Goal: Task Accomplishment & Management: Use online tool/utility

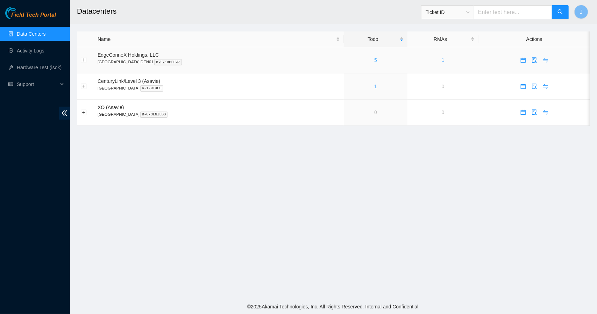
click at [374, 61] on link "5" at bounding box center [375, 60] width 3 height 6
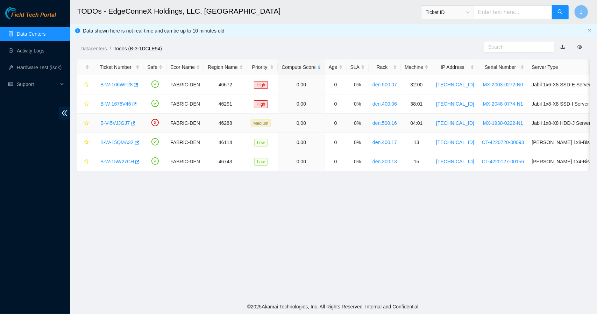
click at [120, 122] on link "B-V-5VJJGJ7" at bounding box center [114, 123] width 29 height 6
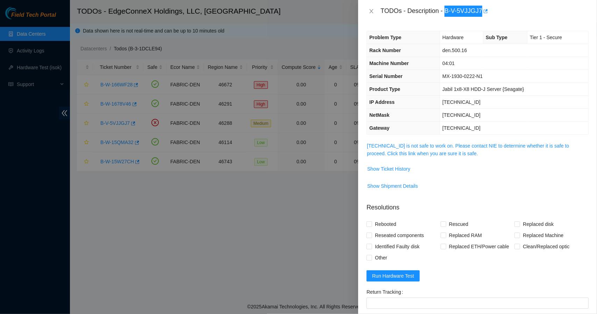
drag, startPoint x: 479, startPoint y: 10, endPoint x: 445, endPoint y: 14, distance: 34.1
click at [445, 14] on div "TODOs - Description - B-V-5VJJGJ7" at bounding box center [485, 11] width 208 height 11
copy div "B-V-5VJJGJ7"
click at [422, 152] on link "[TECHNICAL_ID] is not safe to work on. Please contact NIE to determine whether …" at bounding box center [468, 149] width 202 height 13
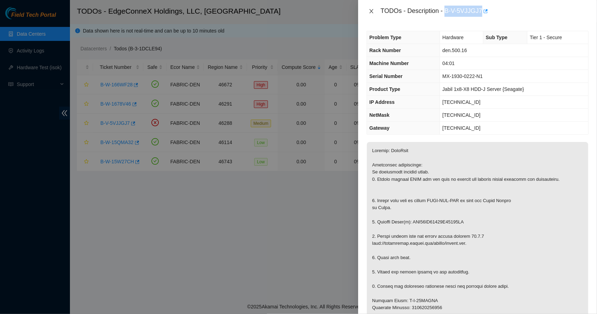
click at [372, 10] on icon "close" at bounding box center [372, 11] width 4 height 4
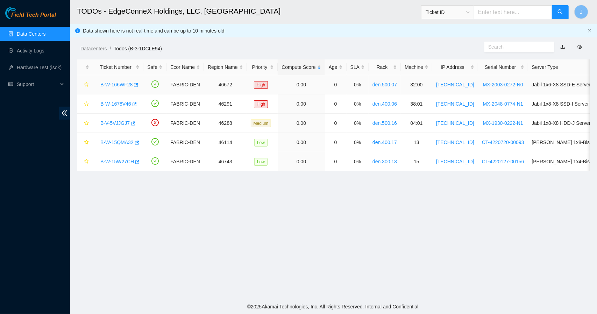
click at [121, 85] on link "B-W-166WF28" at bounding box center [116, 85] width 32 height 6
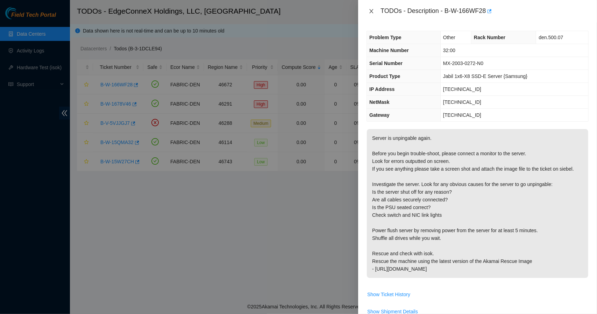
click at [374, 10] on icon "close" at bounding box center [372, 11] width 6 height 6
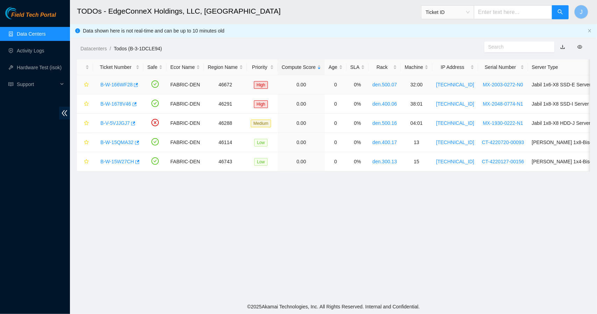
click at [120, 84] on link "B-W-166WF28" at bounding box center [116, 85] width 32 height 6
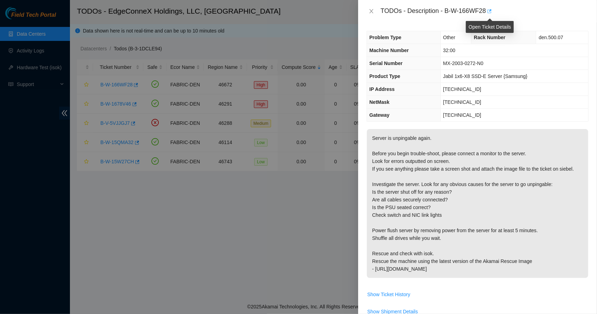
click at [487, 10] on icon "button" at bounding box center [489, 11] width 5 height 5
drag, startPoint x: 486, startPoint y: 9, endPoint x: 445, endPoint y: 12, distance: 40.7
click at [445, 12] on div "TODOs - Description - B-W-166WF28" at bounding box center [485, 11] width 208 height 11
copy div "B-W-166WF28"
click at [372, 10] on icon "close" at bounding box center [372, 11] width 6 height 6
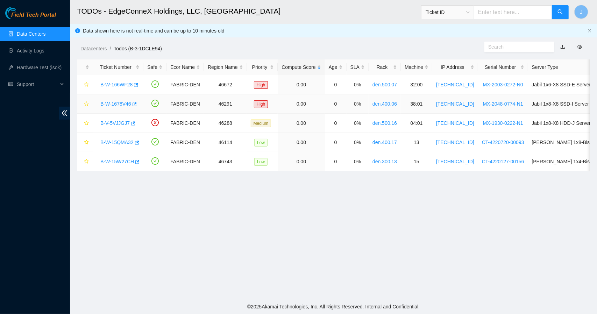
click at [117, 102] on link "B-W-1678V46" at bounding box center [115, 104] width 31 height 6
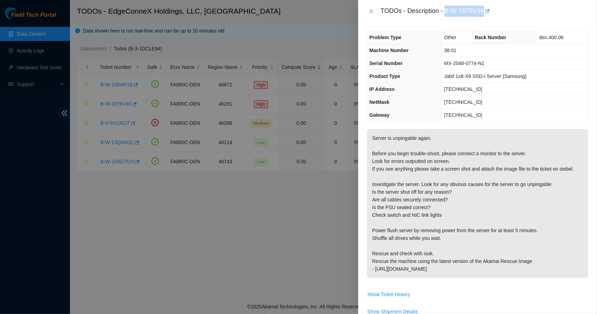
drag, startPoint x: 484, startPoint y: 9, endPoint x: 445, endPoint y: 12, distance: 39.3
click at [445, 12] on div "TODOs - Description - B-W-1678V46" at bounding box center [485, 11] width 208 height 11
copy div "B-W-1678V46"
click at [369, 12] on icon "close" at bounding box center [372, 11] width 6 height 6
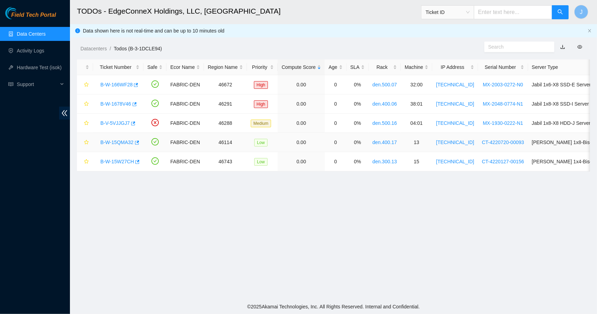
click at [115, 142] on link "B-W-15QMA32" at bounding box center [116, 143] width 33 height 6
drag, startPoint x: 0, startPoint y: 0, endPoint x: 115, endPoint y: 142, distance: 183.0
click at [115, 142] on link "B-W-15QMA32" at bounding box center [116, 143] width 33 height 6
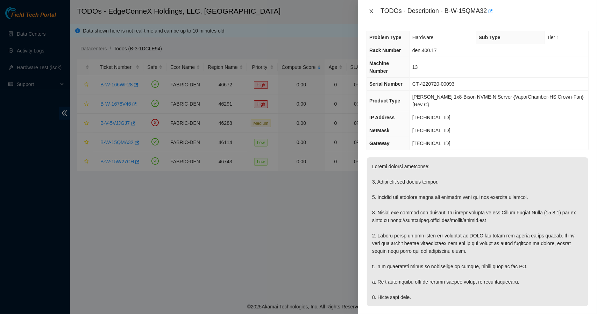
click at [369, 11] on icon "close" at bounding box center [372, 11] width 6 height 6
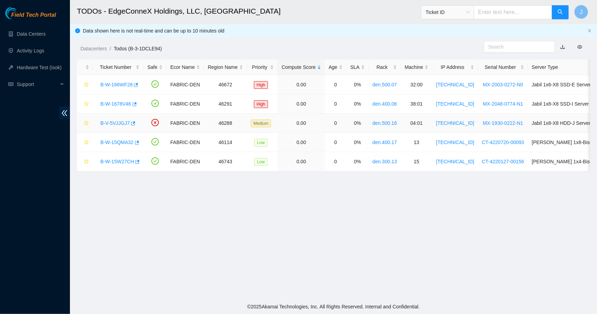
click at [117, 123] on link "B-V-5VJJGJ7" at bounding box center [114, 123] width 29 height 6
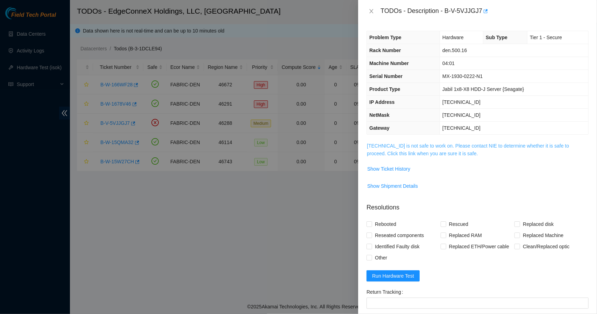
click at [439, 153] on link "[TECHNICAL_ID] is not safe to work on. Please contact NIE to determine whether …" at bounding box center [468, 149] width 202 height 13
